Goal: Transaction & Acquisition: Purchase product/service

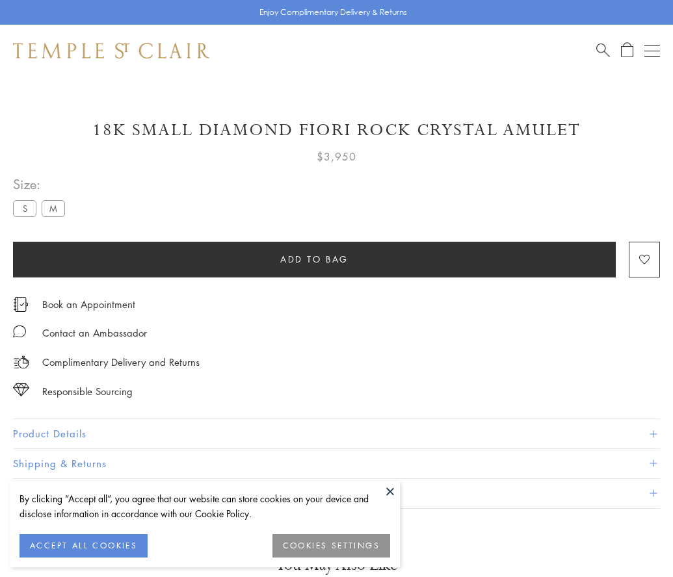
click at [314, 252] on span "Add to bag" at bounding box center [314, 259] width 68 height 14
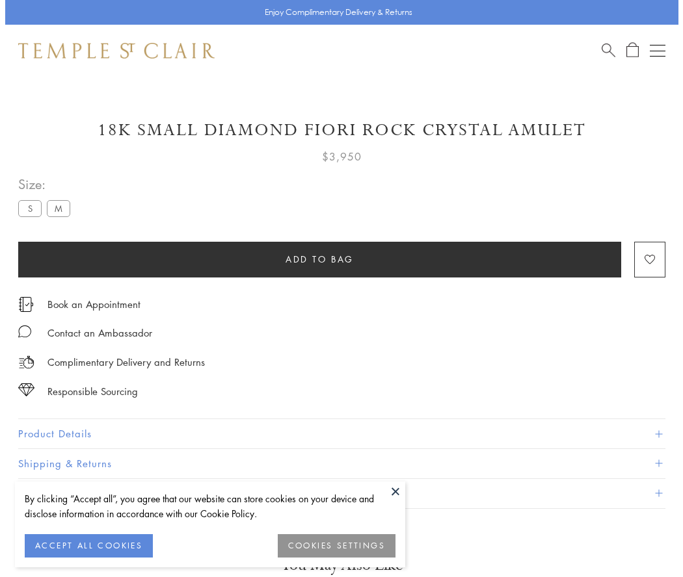
scroll to position [45, 0]
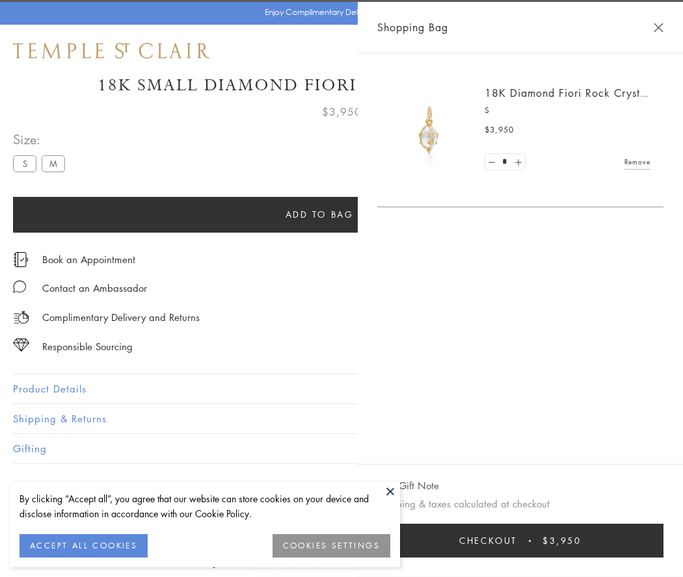
click at [536, 541] on button "Checkout $3,950" at bounding box center [520, 541] width 286 height 34
